Goal: Transaction & Acquisition: Download file/media

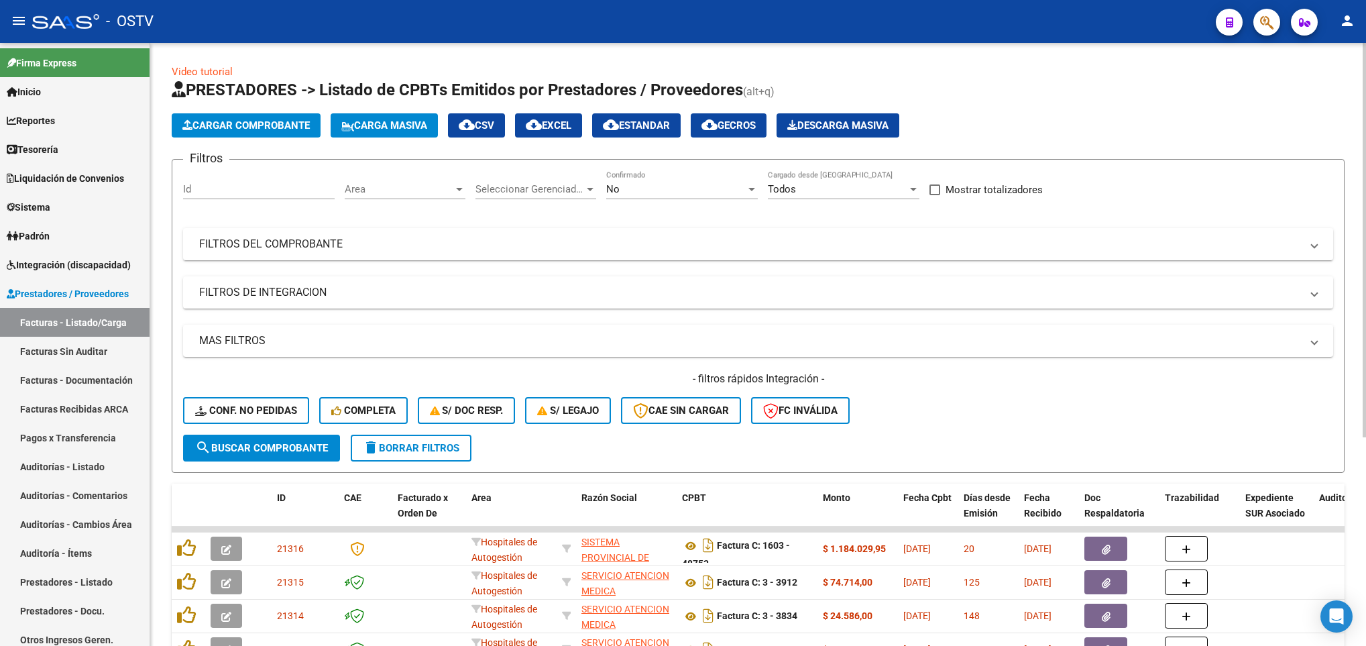
click at [628, 191] on div "No" at bounding box center [676, 189] width 140 height 12
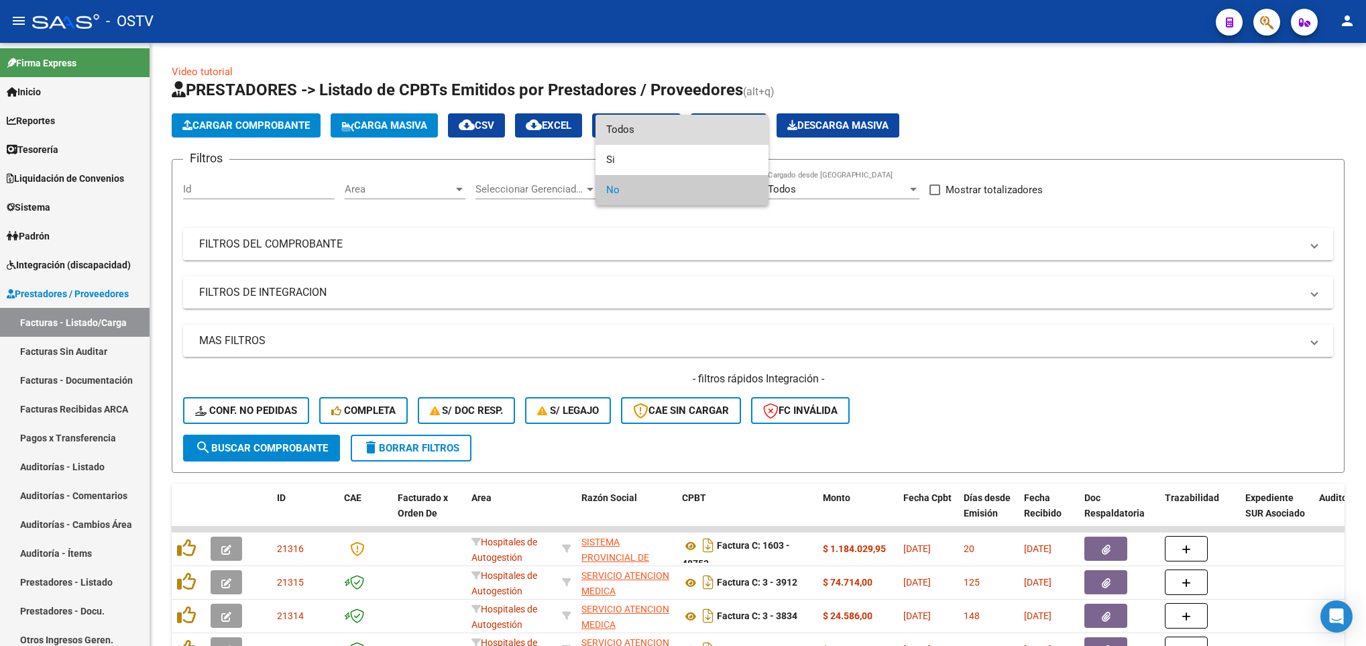
click at [616, 123] on span "Todos" at bounding box center [682, 130] width 152 height 30
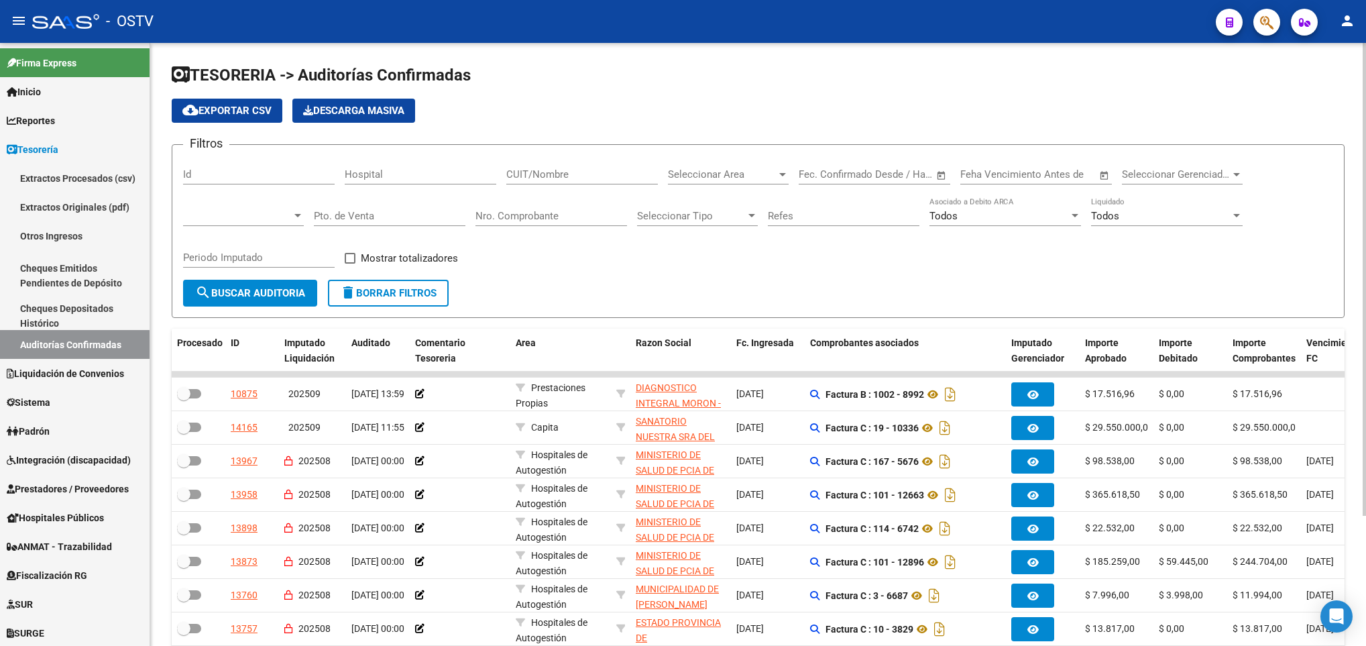
click at [296, 215] on div at bounding box center [297, 215] width 7 height 3
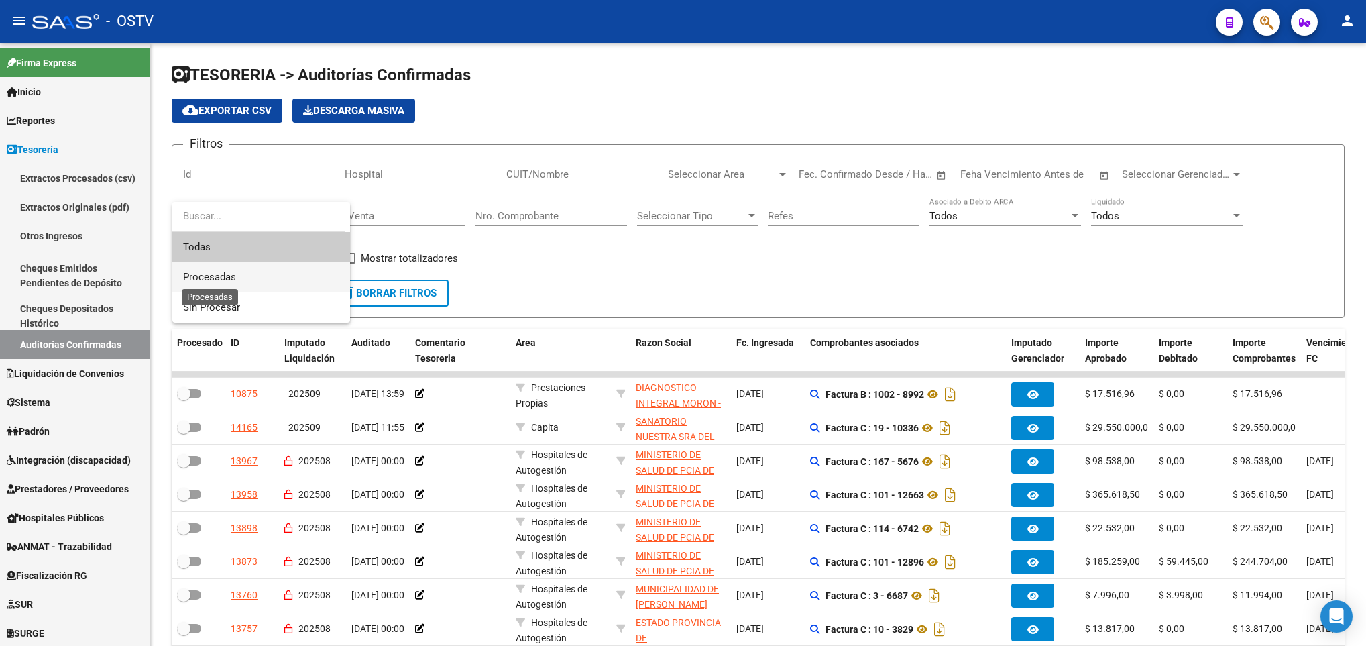
click at [221, 272] on span "Procesadas" at bounding box center [209, 277] width 53 height 12
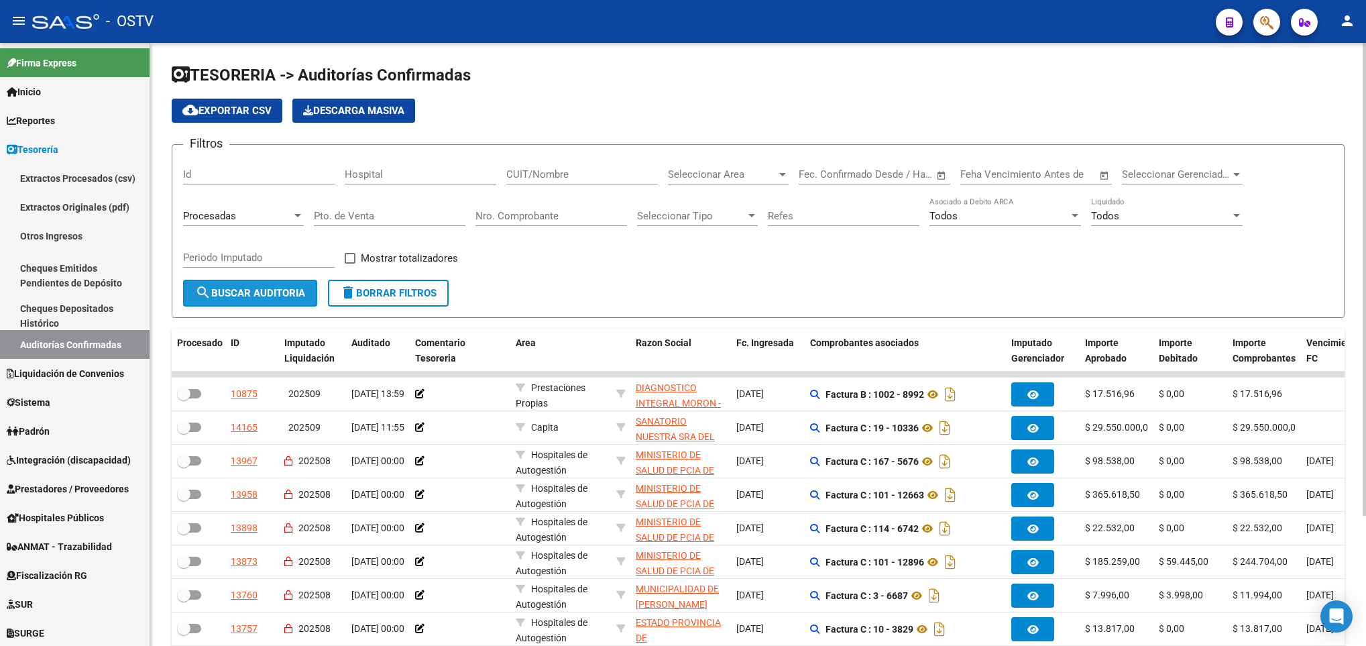
click at [256, 294] on span "search Buscar Auditoria" at bounding box center [250, 293] width 110 height 12
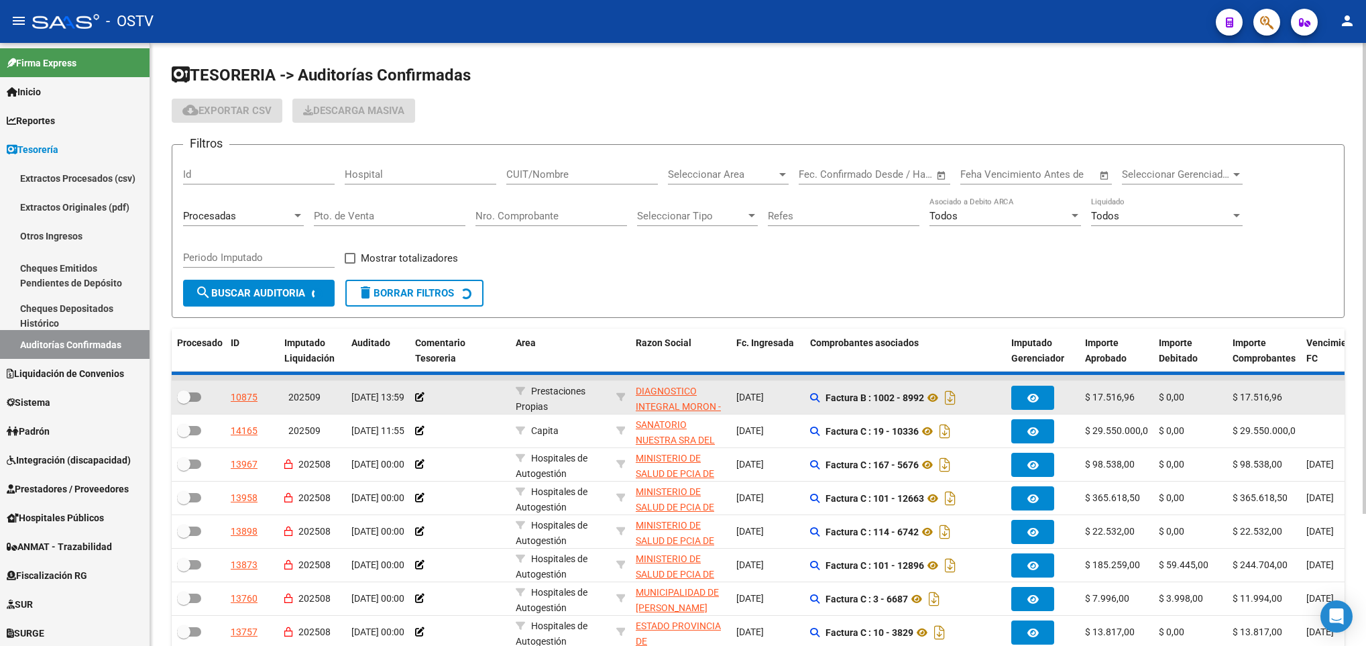
checkbox input "true"
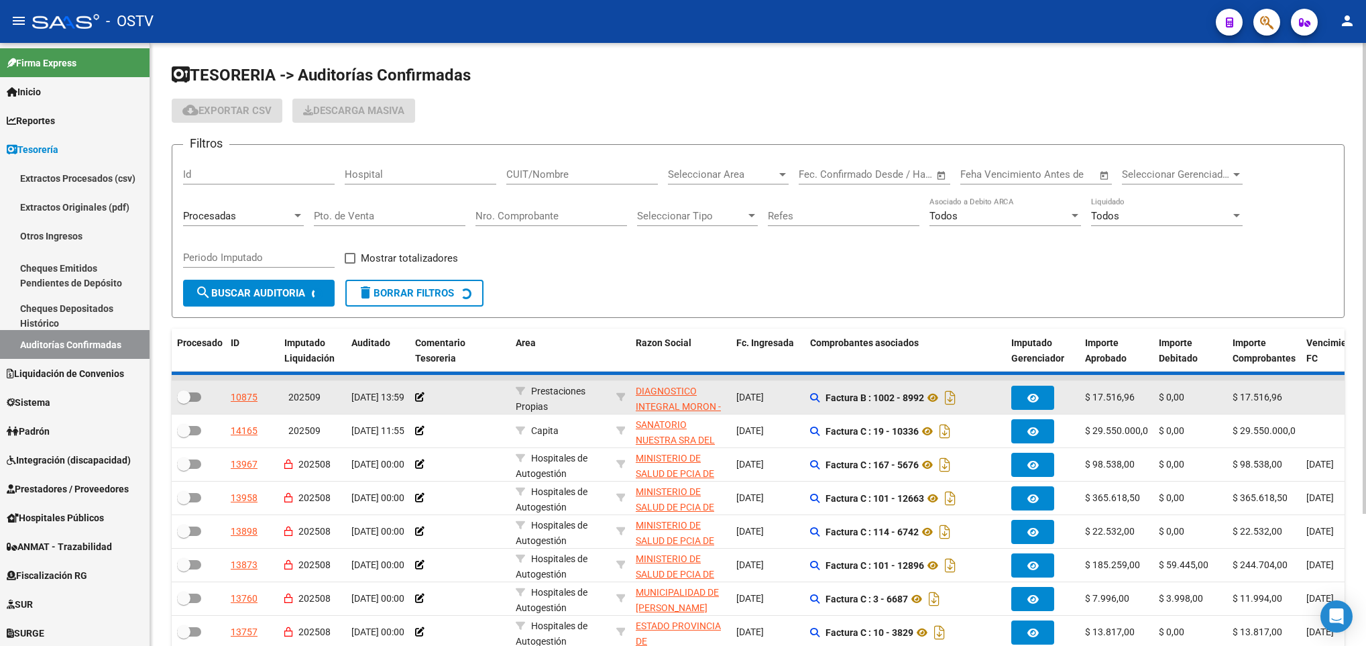
checkbox input "true"
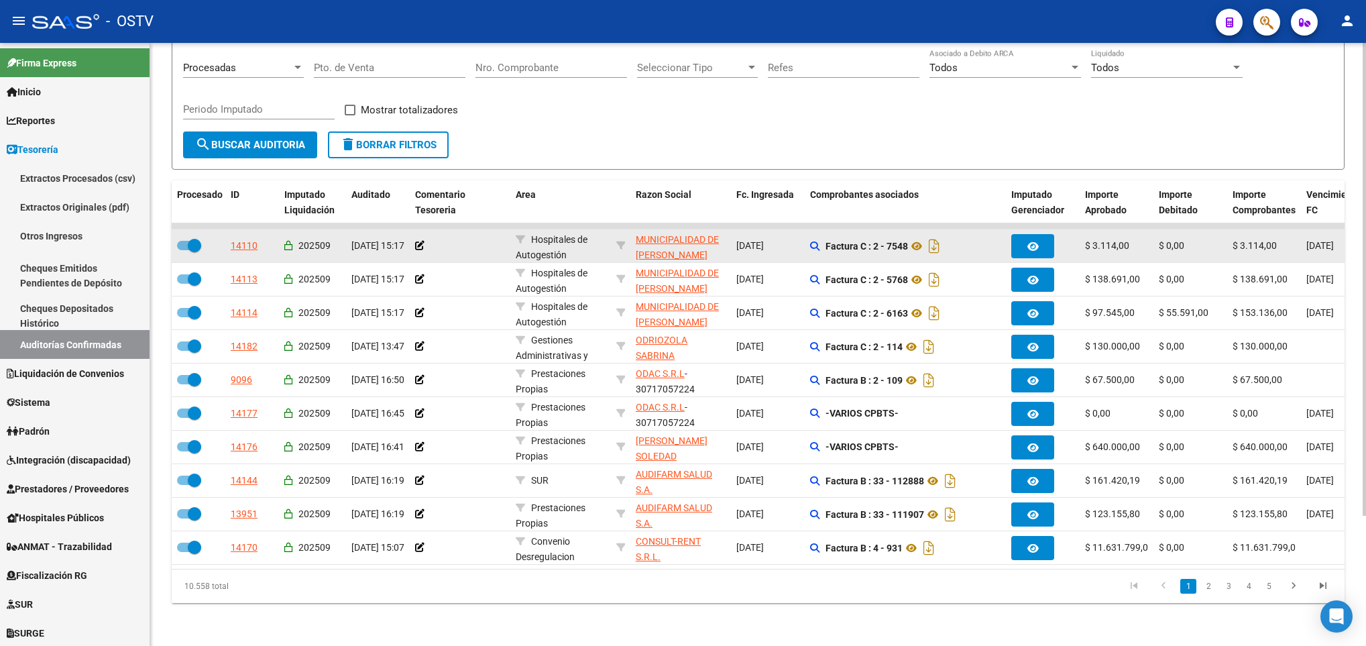
scroll to position [166, 0]
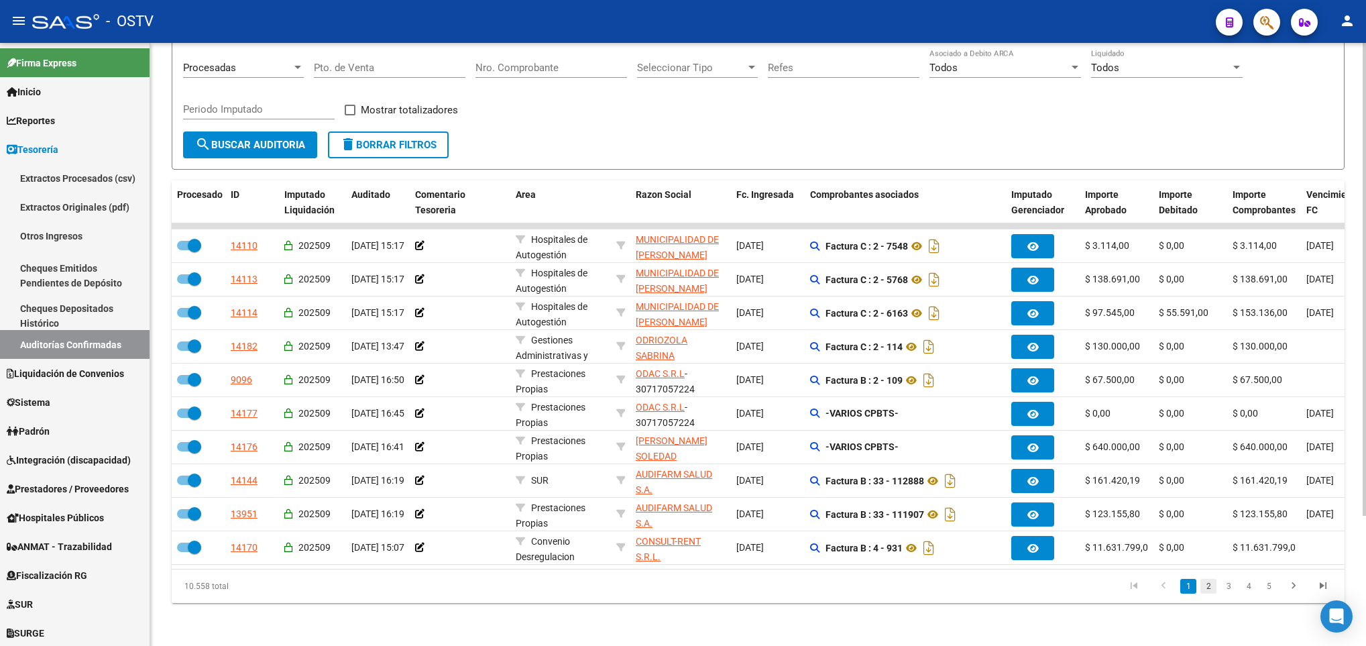
click at [1207, 590] on link "2" at bounding box center [1209, 586] width 16 height 15
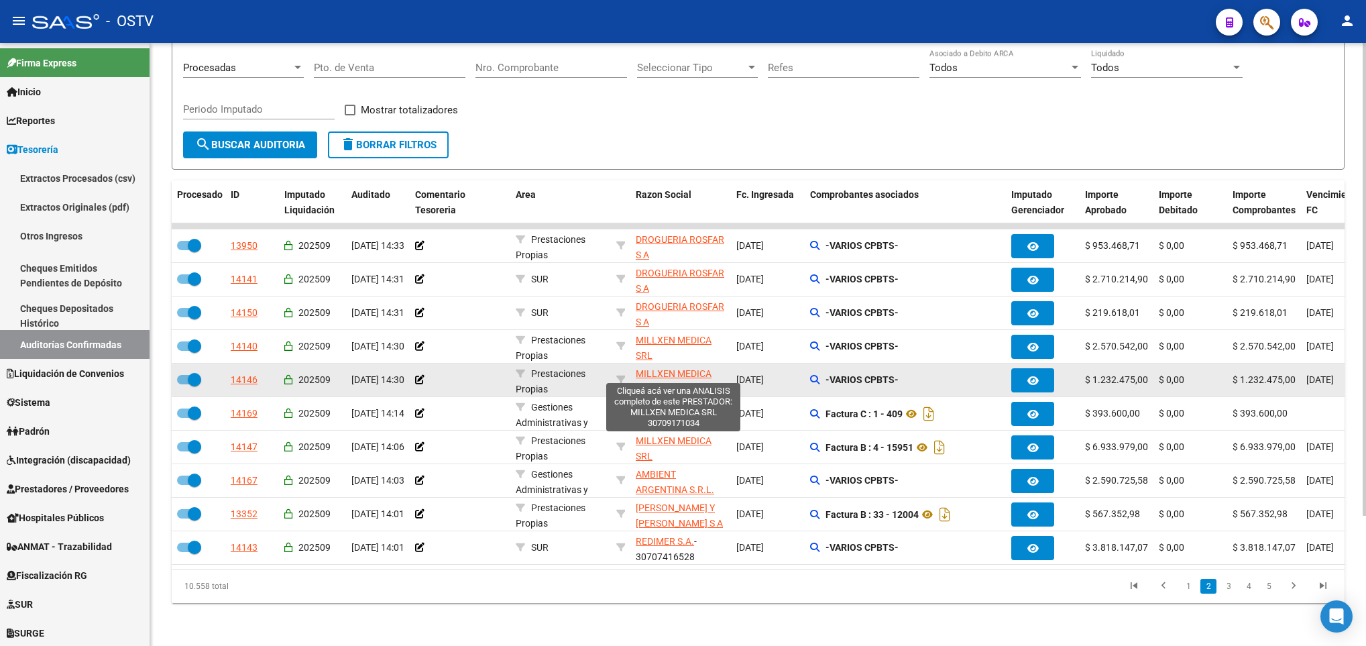
click at [663, 368] on span "MILLXEN MEDICA SRL" at bounding box center [674, 381] width 76 height 26
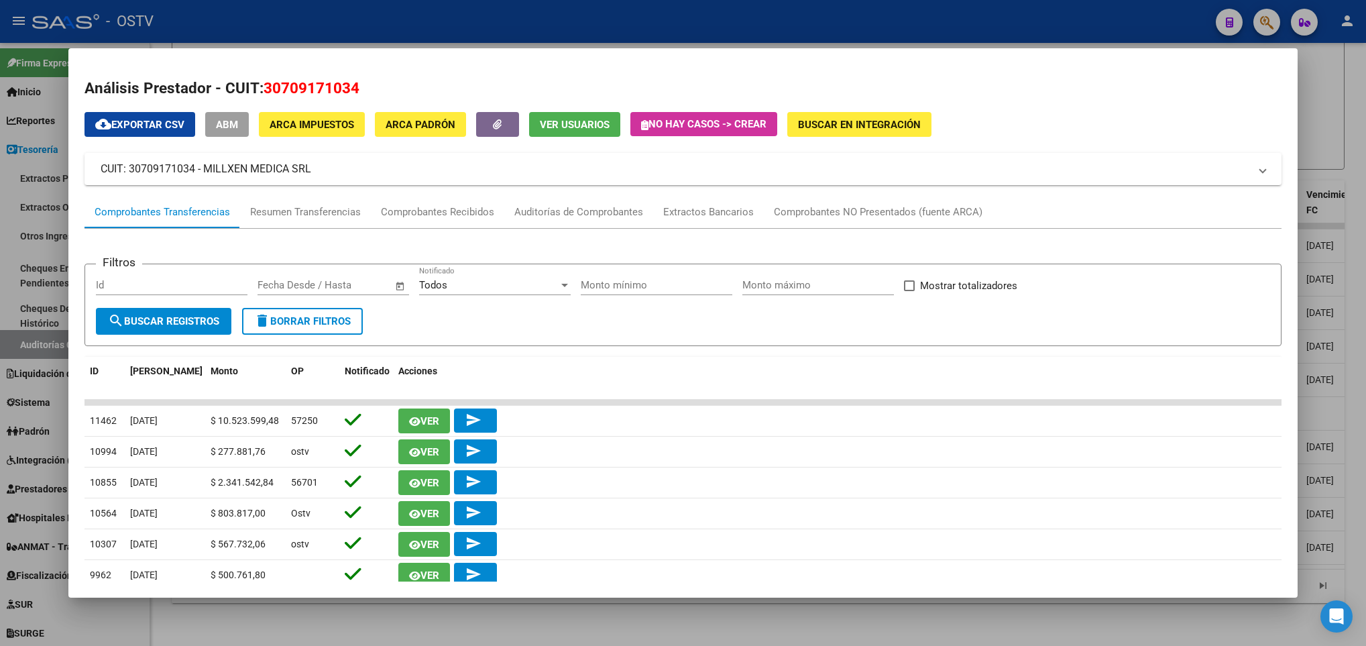
click at [1315, 105] on div at bounding box center [683, 323] width 1366 height 646
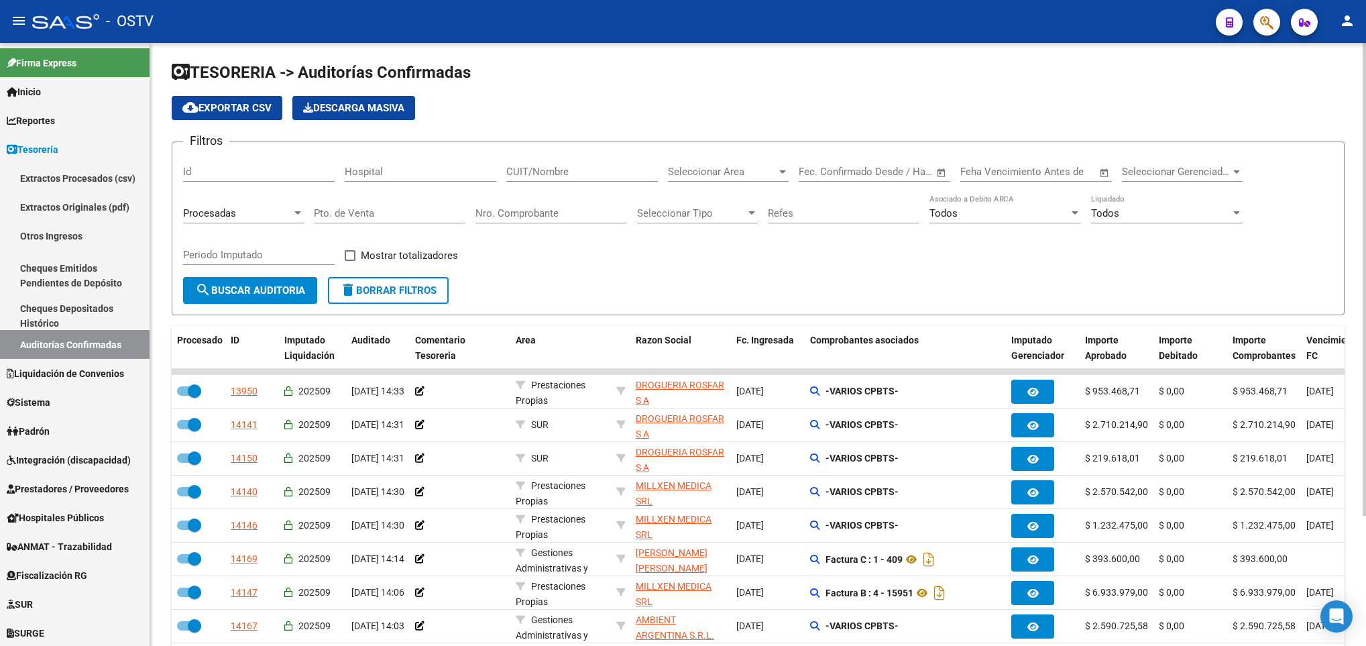
scroll to position [0, 0]
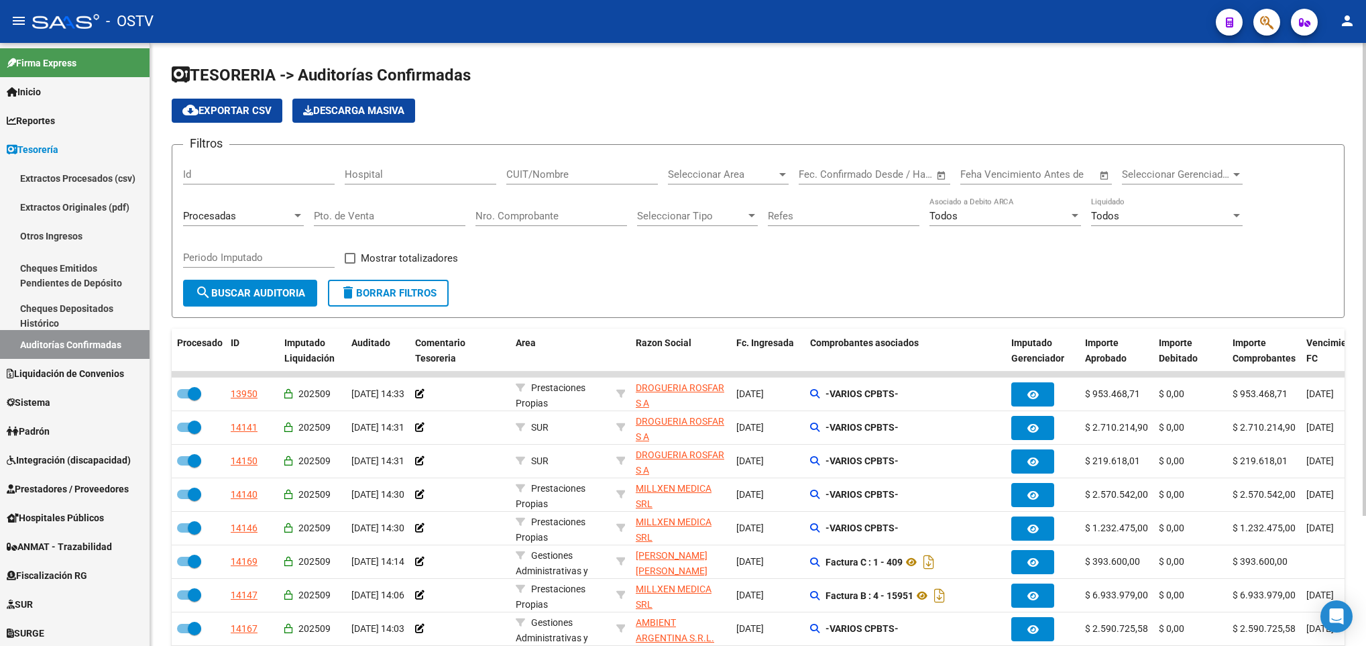
click at [535, 173] on input "CUIT/Nombre" at bounding box center [582, 174] width 152 height 12
paste input "30709171034"
type input "30709171034"
click at [229, 292] on span "search Buscar Auditoria" at bounding box center [250, 293] width 110 height 12
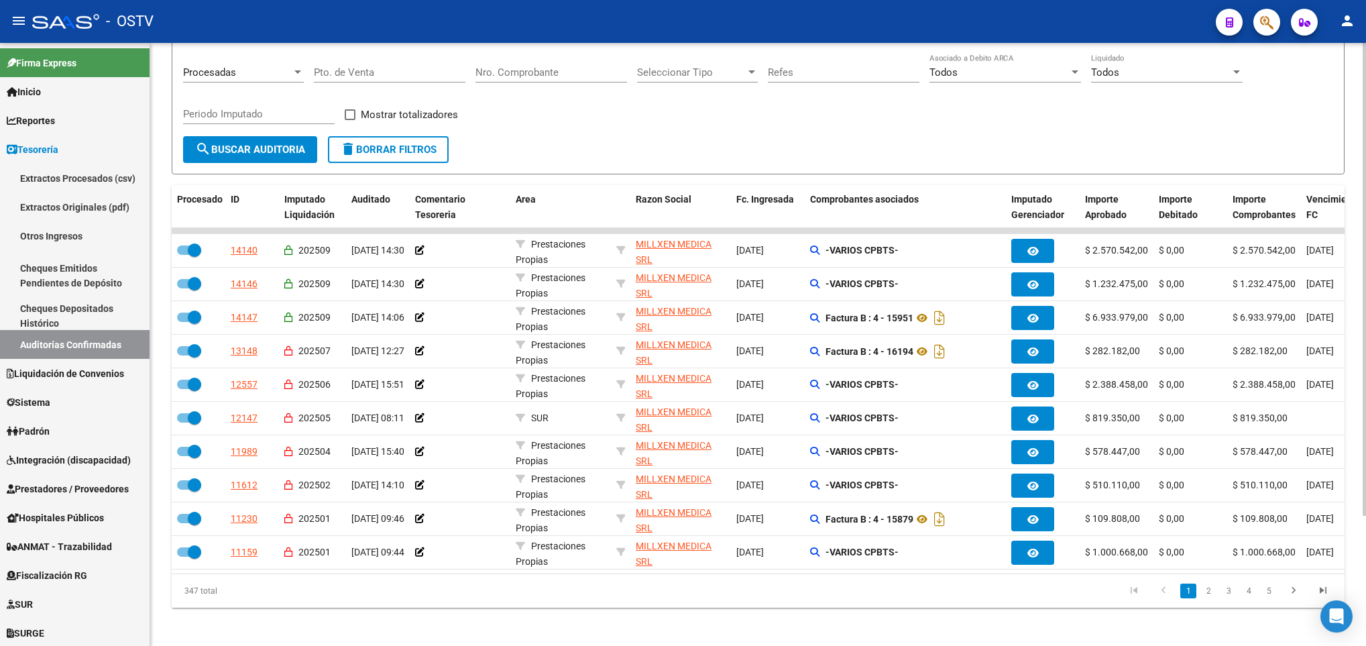
scroll to position [166, 0]
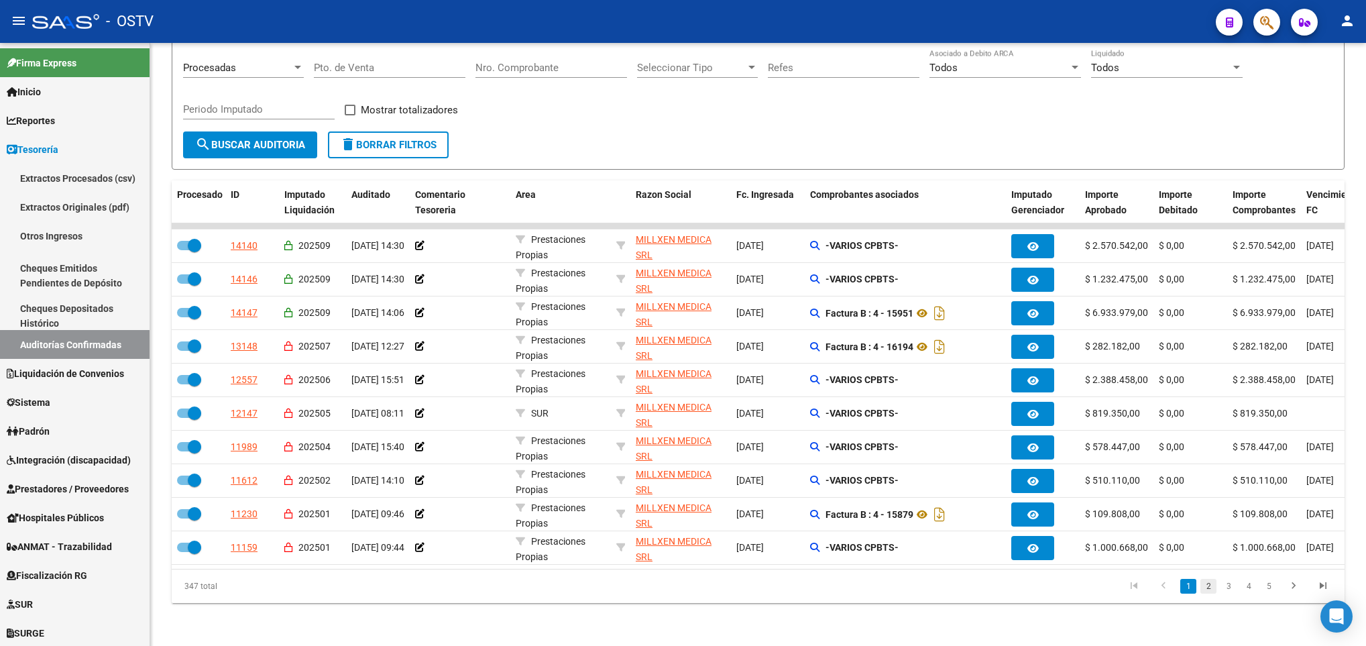
click at [1209, 588] on link "2" at bounding box center [1209, 586] width 16 height 15
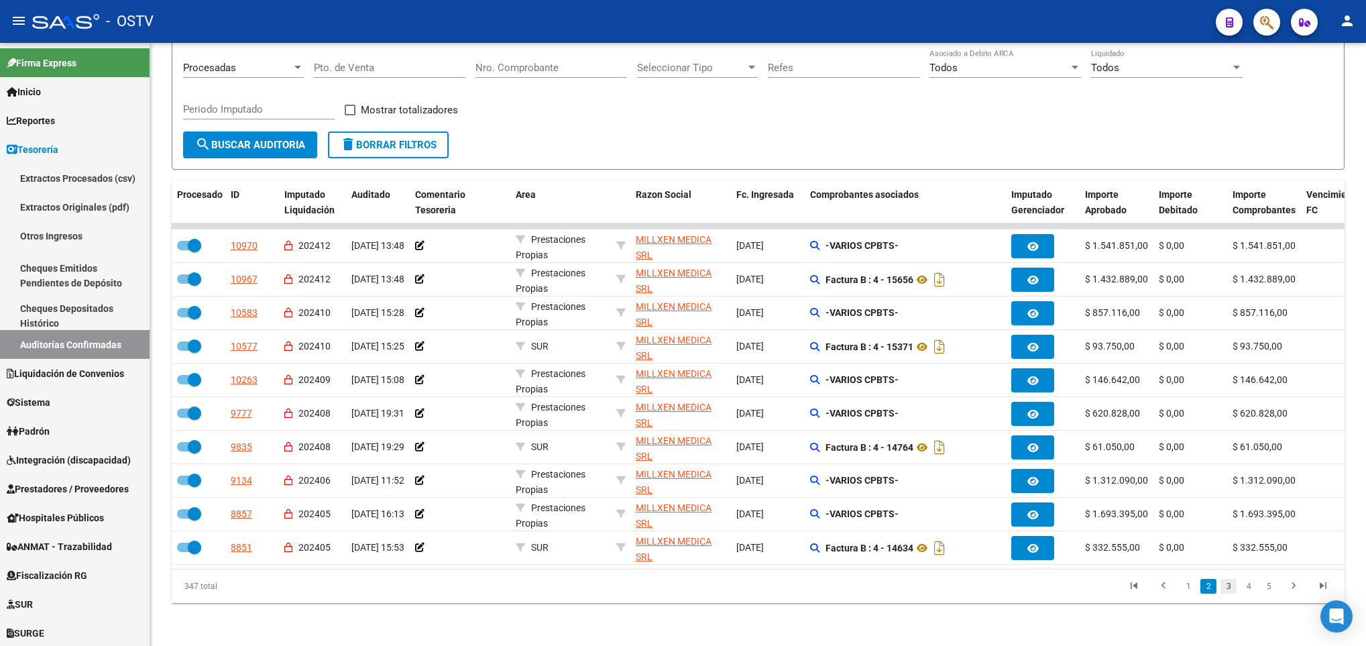
click at [1226, 588] on link "3" at bounding box center [1229, 586] width 16 height 15
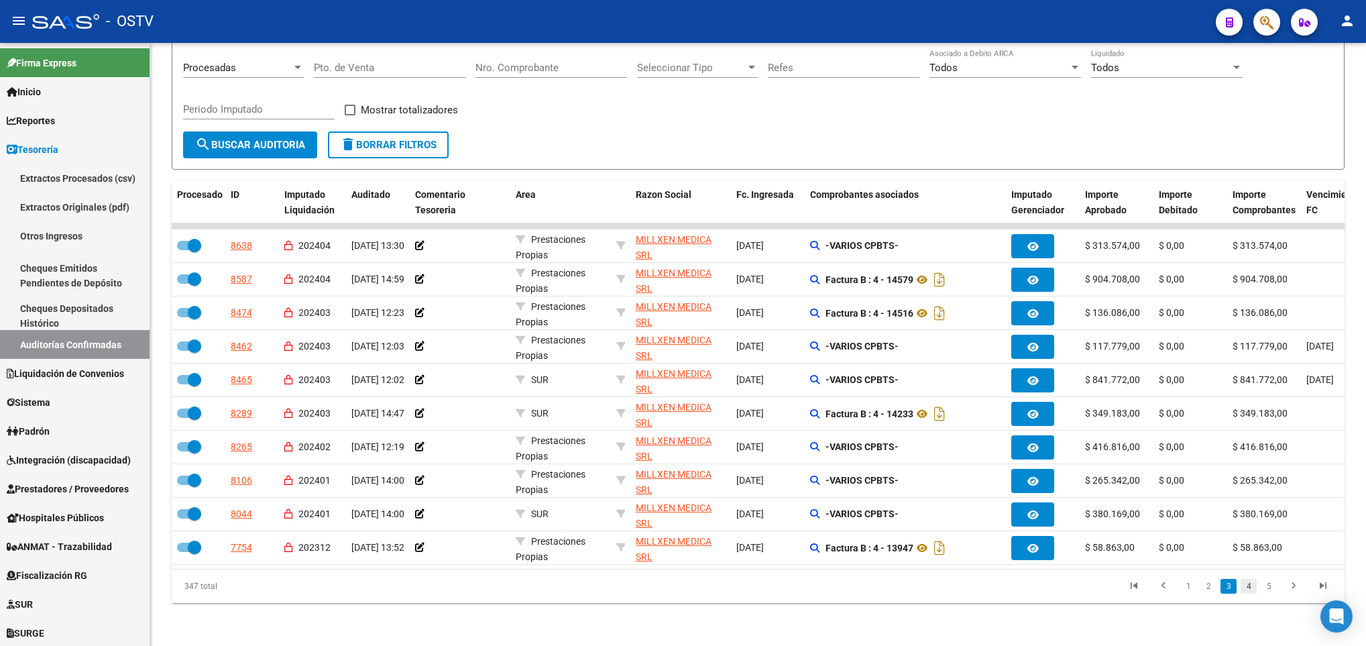
click at [1244, 586] on link "4" at bounding box center [1249, 586] width 16 height 15
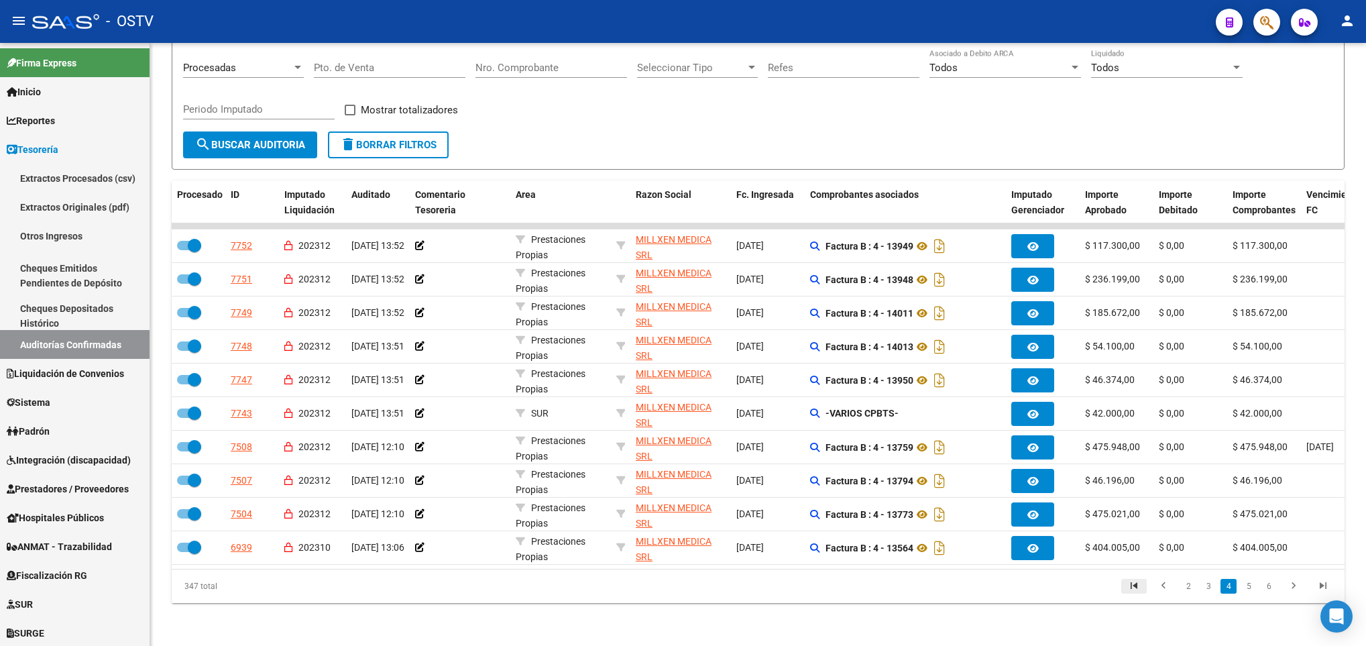
click at [1139, 582] on icon "go to first page" at bounding box center [1134, 588] width 17 height 16
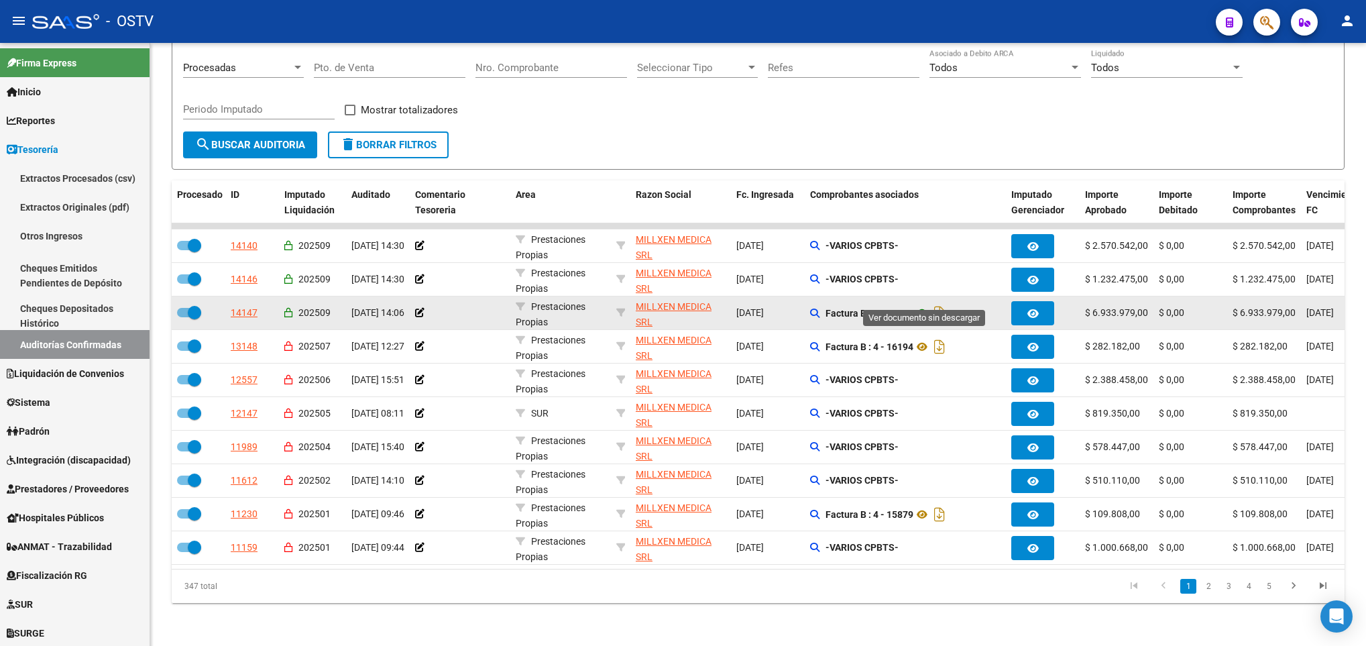
click at [930, 305] on icon at bounding box center [922, 313] width 17 height 16
click at [922, 305] on icon at bounding box center [922, 313] width 17 height 16
